Goal: Task Accomplishment & Management: Manage account settings

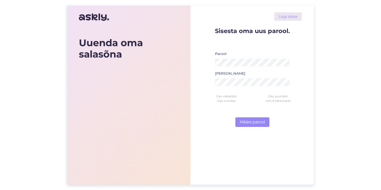
click at [242, 86] on div "[PERSON_NAME]" at bounding box center [252, 80] width 75 height 20
click at [256, 119] on button "Määra parool" at bounding box center [252, 122] width 34 height 10
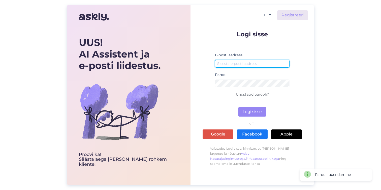
click at [259, 67] on input "email" at bounding box center [252, 64] width 75 height 8
type input "[EMAIL_ADDRESS][DOMAIN_NAME]"
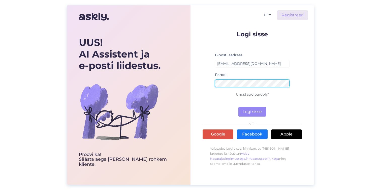
click at [238, 107] on button "Logi sisse" at bounding box center [252, 112] width 28 height 10
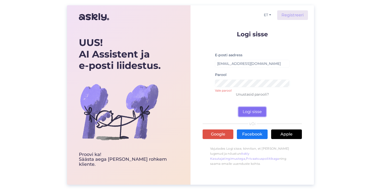
click at [249, 110] on button "Logi sisse" at bounding box center [252, 112] width 28 height 10
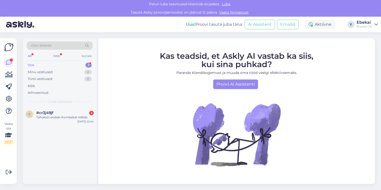
click at [55, 66] on div "Uus 1" at bounding box center [60, 64] width 66 height 7
click at [52, 117] on div "Tahaksin endale Kombekat tellida." at bounding box center [64, 117] width 57 height 5
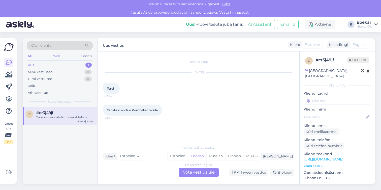
click at [57, 57] on div "Web" at bounding box center [56, 56] width 9 height 7
click at [29, 55] on div "All" at bounding box center [30, 56] width 6 height 7
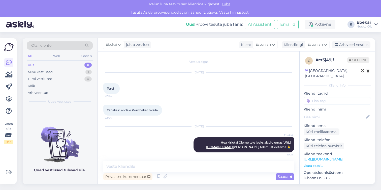
scroll to position [6, 0]
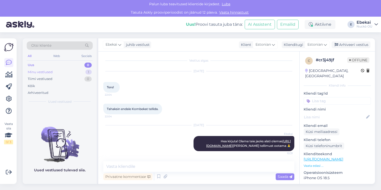
click at [55, 72] on div "Minu vestlused 1" at bounding box center [60, 72] width 66 height 7
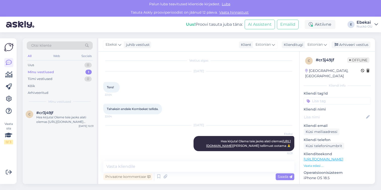
click at [59, 72] on div "Minu vestlused 1" at bounding box center [60, 72] width 66 height 7
